Goal: Information Seeking & Learning: Learn about a topic

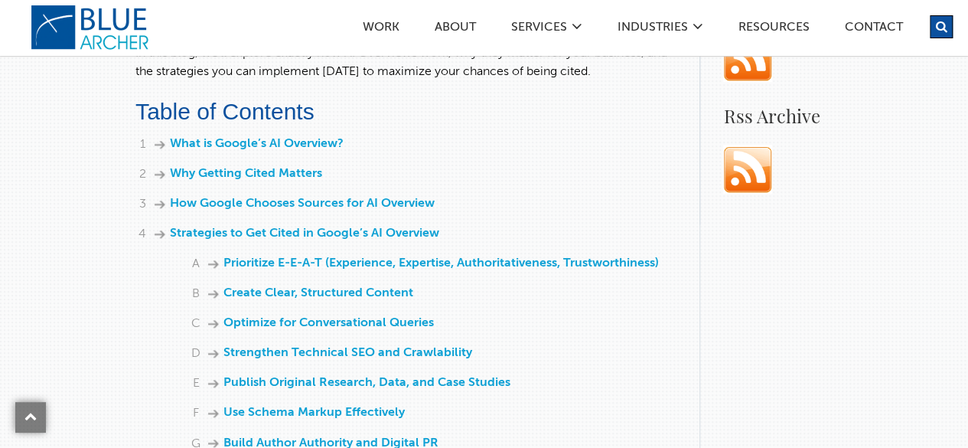
scroll to position [1007, 0]
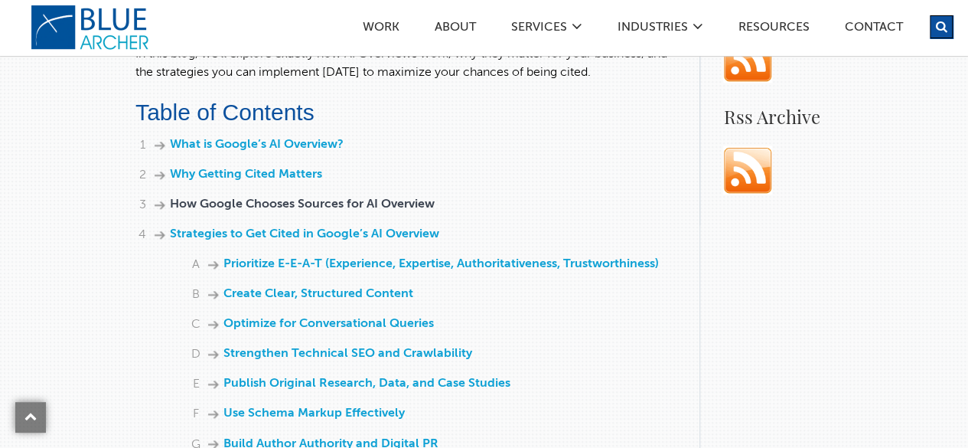
click at [293, 200] on link "How Google Chooses Sources for AI Overview" at bounding box center [302, 204] width 265 height 12
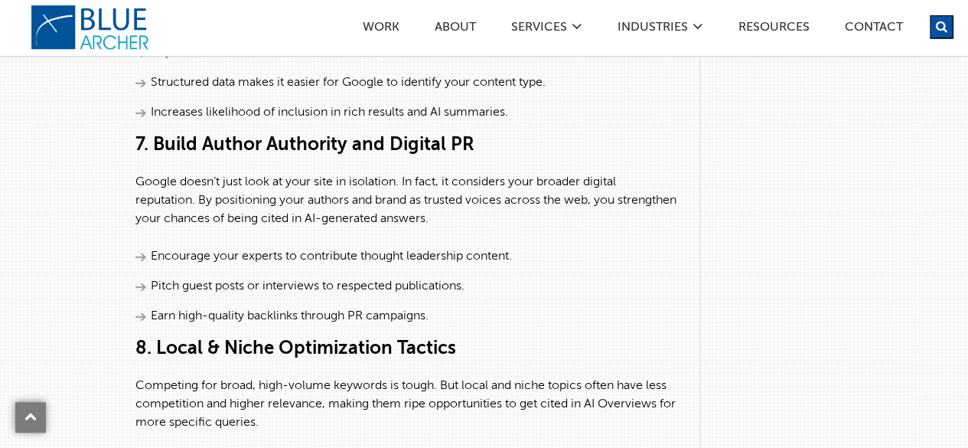
scroll to position [3637, 0]
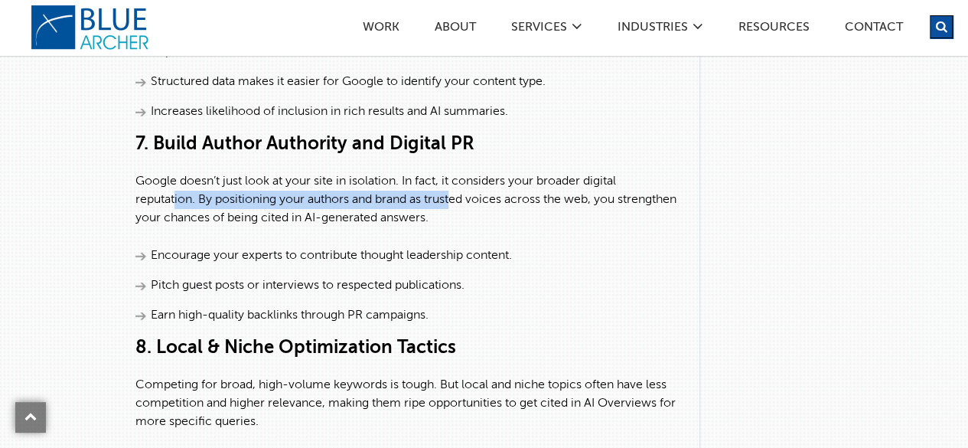
drag, startPoint x: 173, startPoint y: 226, endPoint x: 457, endPoint y: 231, distance: 284.6
click at [457, 227] on p "Google doesn’t just look at your site in isolation. In fact, it considers your …" at bounding box center [405, 199] width 541 height 55
drag, startPoint x: 345, startPoint y: 224, endPoint x: 158, endPoint y: 233, distance: 186.9
click at [158, 227] on p "Google doesn’t just look at your site in isolation. In fact, it considers your …" at bounding box center [405, 199] width 541 height 55
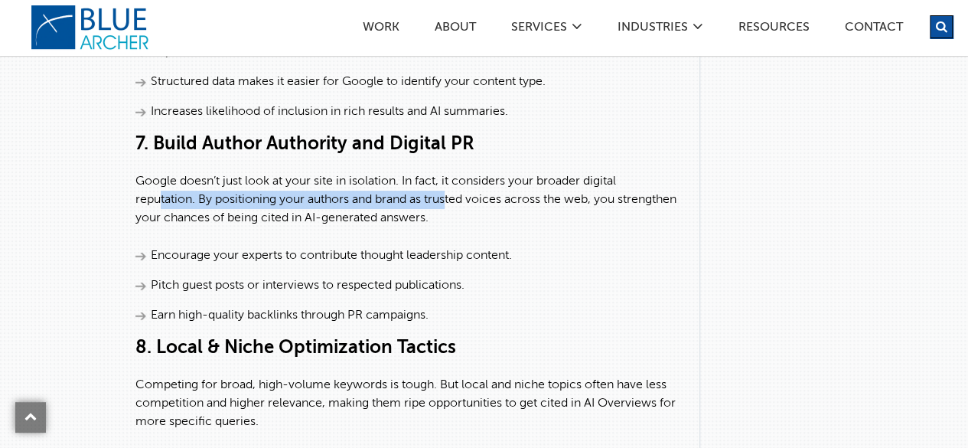
click at [164, 227] on p "Google doesn’t just look at your site in isolation. In fact, it considers your …" at bounding box center [405, 199] width 541 height 55
drag, startPoint x: 158, startPoint y: 236, endPoint x: 452, endPoint y: 229, distance: 294.6
click at [452, 227] on p "Google doesn’t just look at your site in isolation. In fact, it considers your …" at bounding box center [405, 199] width 541 height 55
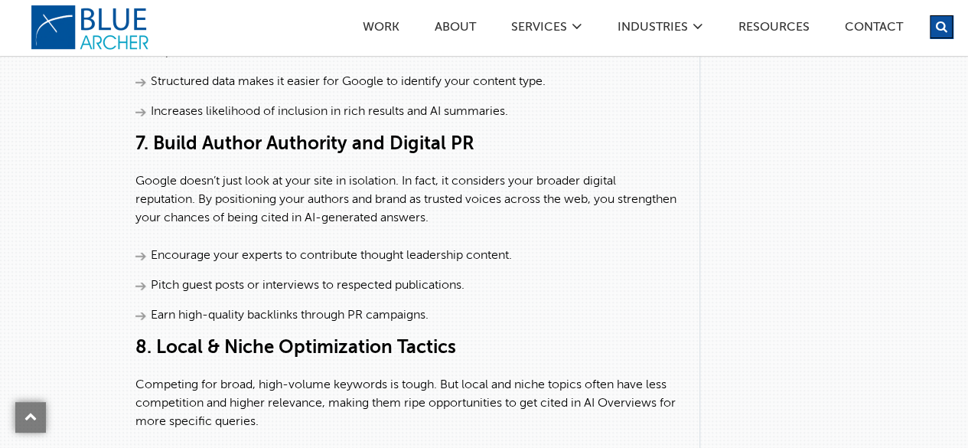
click at [350, 431] on p "Competing for broad, high-volume keywords is tough. But local and niche topics …" at bounding box center [405, 403] width 541 height 55
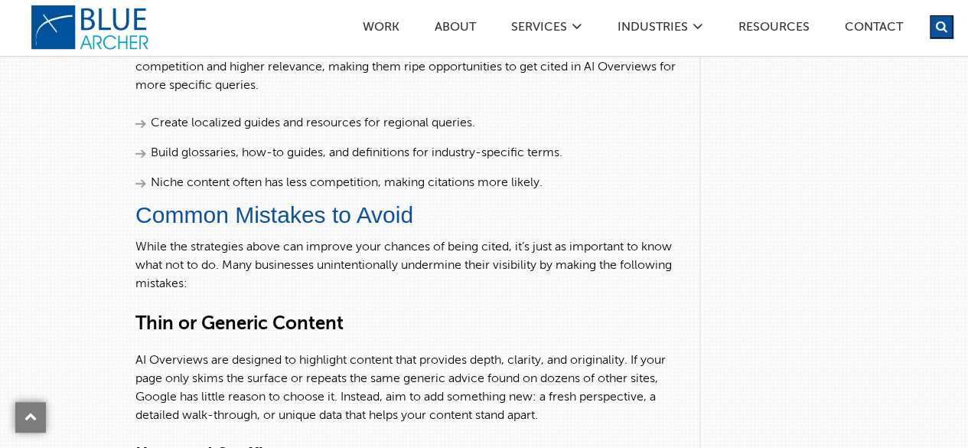
scroll to position [3972, 0]
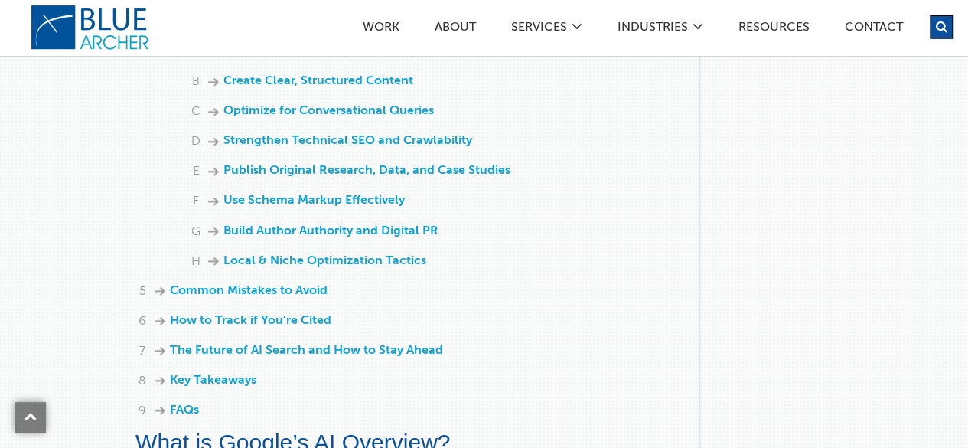
scroll to position [1221, 0]
click at [265, 319] on link "How to Track if You’re Cited" at bounding box center [250, 319] width 161 height 12
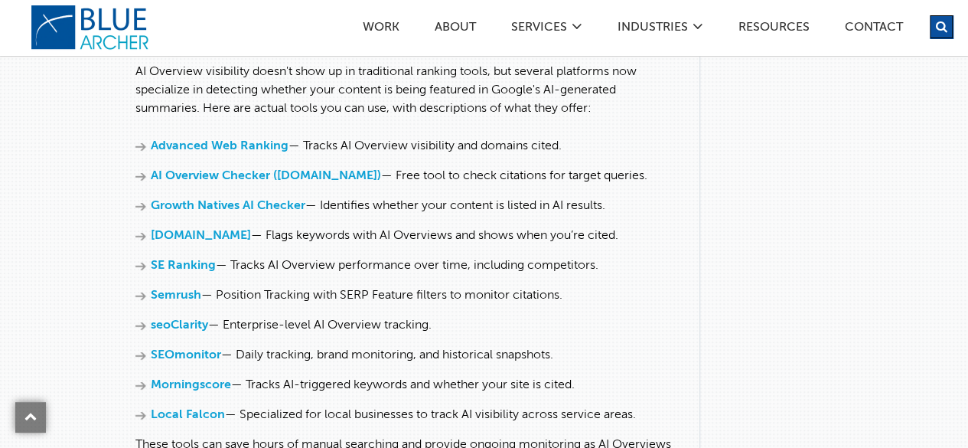
scroll to position [5219, 0]
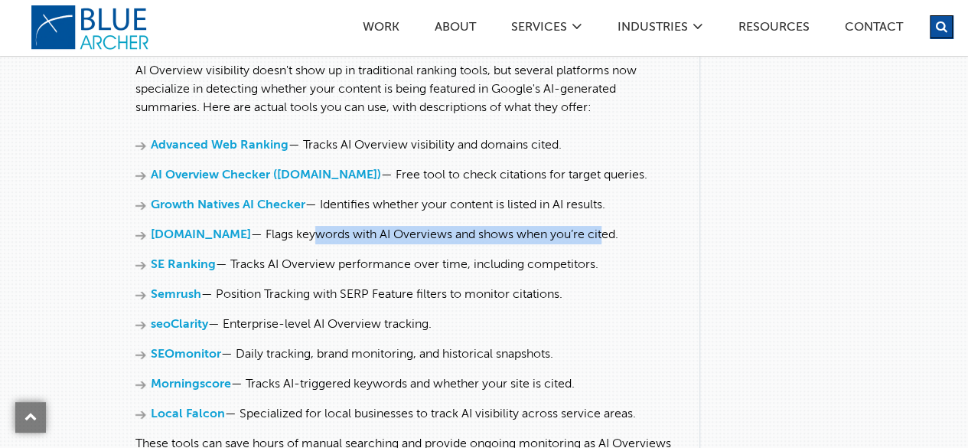
drag, startPoint x: 291, startPoint y: 266, endPoint x: 585, endPoint y: 268, distance: 293.8
click at [585, 244] on li "[DOMAIN_NAME] — Flags keywords with AI Overviews and shows when you’re cited." at bounding box center [405, 235] width 541 height 18
drag, startPoint x: 418, startPoint y: 265, endPoint x: 264, endPoint y: 266, distance: 153.8
click at [264, 244] on li "[DOMAIN_NAME] — Flags keywords with AI Overviews and shows when you’re cited." at bounding box center [405, 235] width 541 height 18
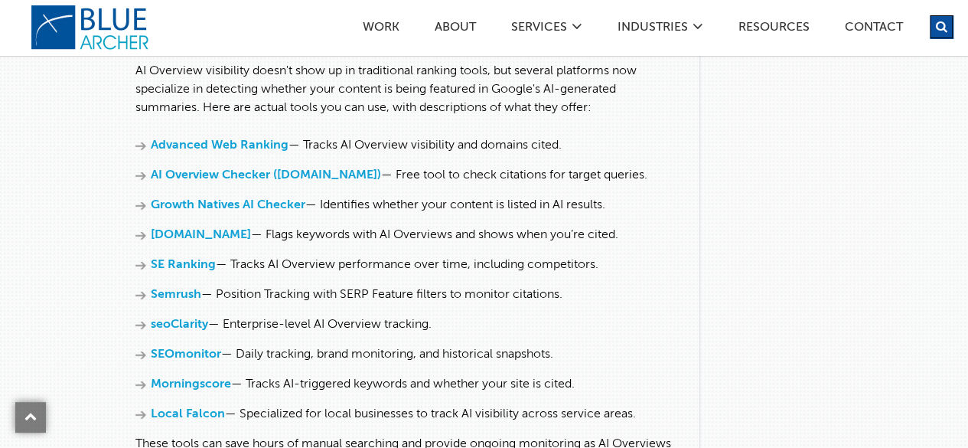
click at [298, 304] on li "Semrush — Position Tracking with SERP Feature filters to monitor citations." at bounding box center [405, 294] width 541 height 18
drag, startPoint x: 256, startPoint y: 331, endPoint x: 540, endPoint y: 332, distance: 284.6
click at [540, 304] on li "Semrush — Position Tracking with SERP Feature filters to monitor citations." at bounding box center [405, 294] width 541 height 18
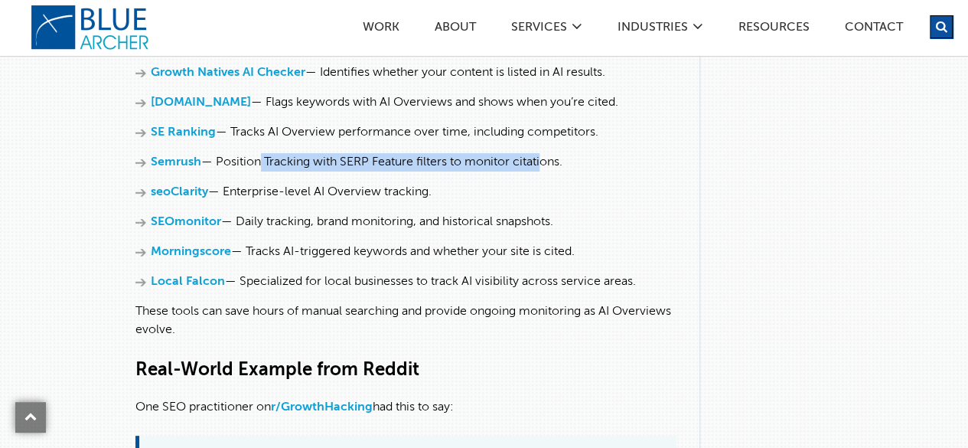
scroll to position [5354, 0]
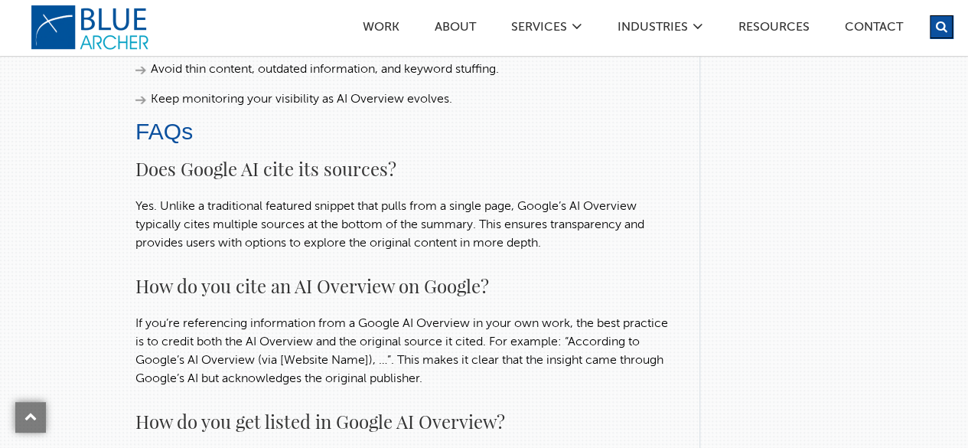
scroll to position [6177, 0]
